Goal: Task Accomplishment & Management: Complete application form

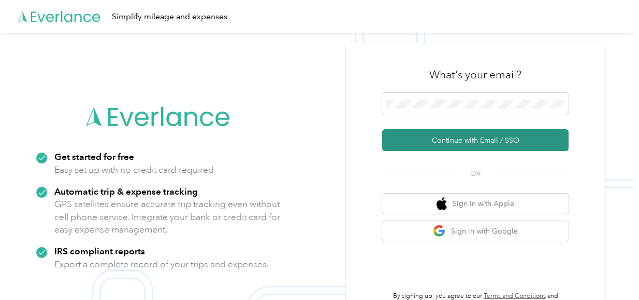
click at [478, 146] on button "Continue with Email / SSO" at bounding box center [475, 140] width 187 height 22
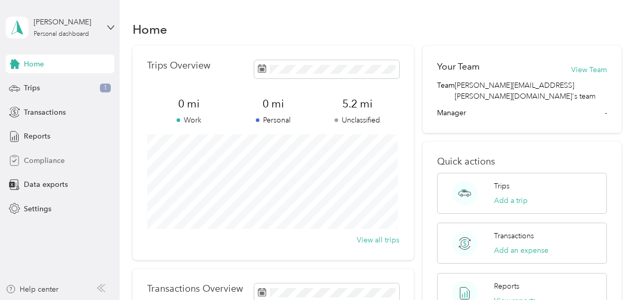
click at [43, 157] on span "Compliance" at bounding box center [44, 160] width 41 height 11
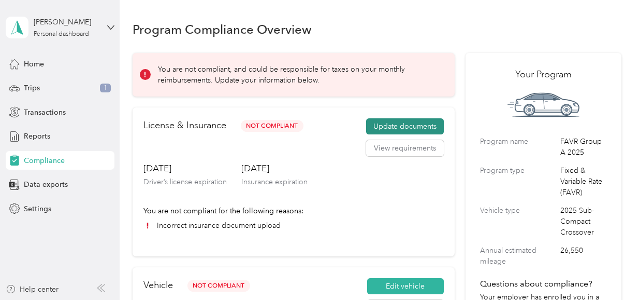
click at [380, 122] on button "Update documents" at bounding box center [405, 126] width 78 height 17
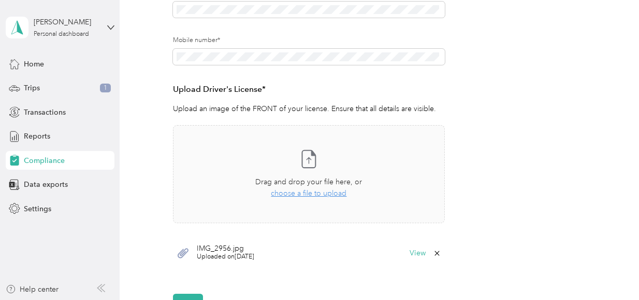
scroll to position [217, 0]
click at [321, 190] on span "choose a file to upload" at bounding box center [309, 192] width 76 height 9
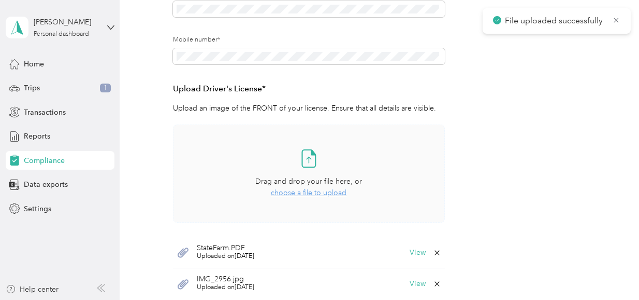
scroll to position [0, 0]
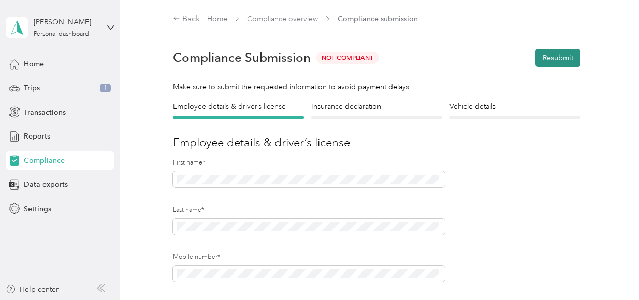
click at [540, 54] on button "Resubmit" at bounding box center [558, 58] width 45 height 18
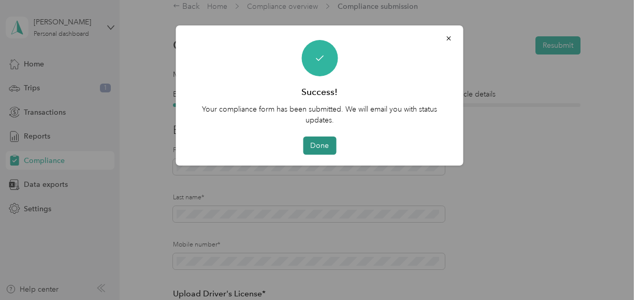
click at [317, 146] on button "Done" at bounding box center [319, 145] width 33 height 18
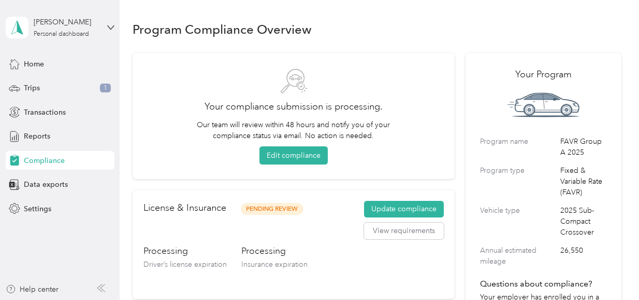
click at [402, 65] on div "Your compliance submission is processing. Our team will review within 48 hours …" at bounding box center [294, 116] width 322 height 126
drag, startPoint x: 631, startPoint y: 1, endPoint x: 377, endPoint y: 20, distance: 254.7
click at [377, 20] on div "Program Compliance Overview" at bounding box center [377, 29] width 489 height 22
click at [109, 26] on icon at bounding box center [110, 27] width 6 height 4
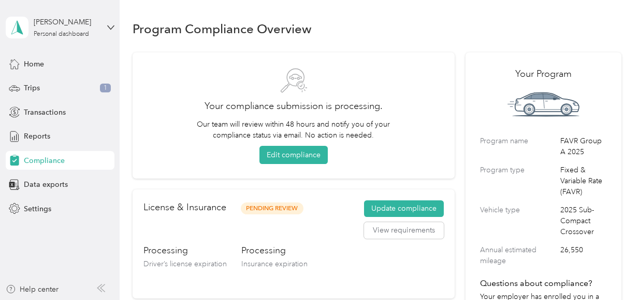
click at [53, 91] on div "You’re signed in as christopher.raley@optioncare.com Log out" at bounding box center [173, 72] width 335 height 59
click at [111, 27] on icon at bounding box center [110, 27] width 7 height 7
click at [39, 82] on div "Log out" at bounding box center [35, 84] width 40 height 11
